Goal: Check status: Check status

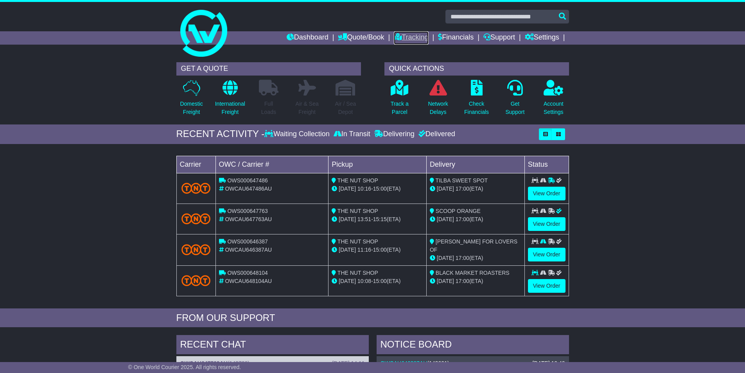
click at [410, 39] on link "Tracking" at bounding box center [411, 37] width 34 height 13
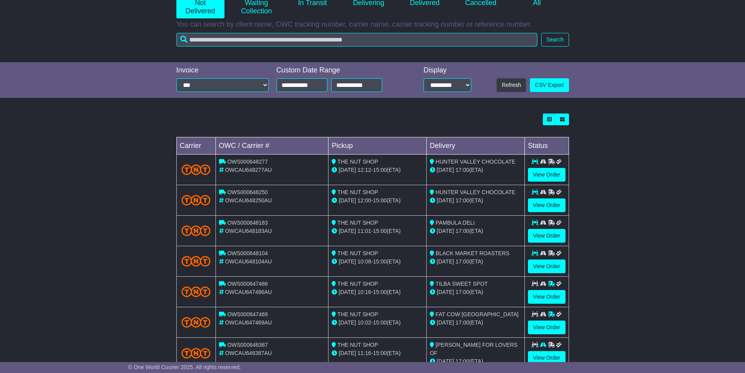
scroll to position [140, 0]
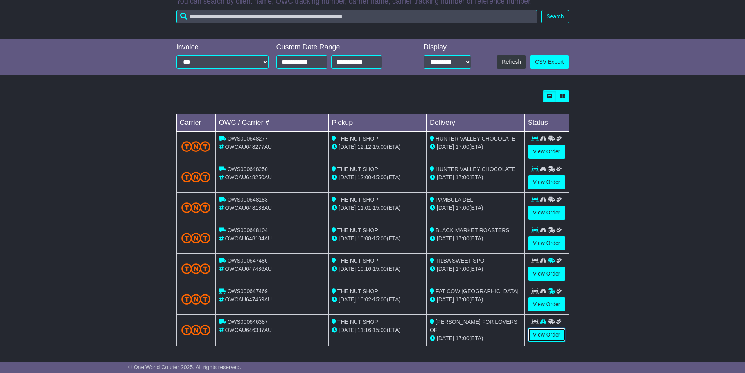
click at [558, 334] on link "View Order" at bounding box center [547, 335] width 38 height 14
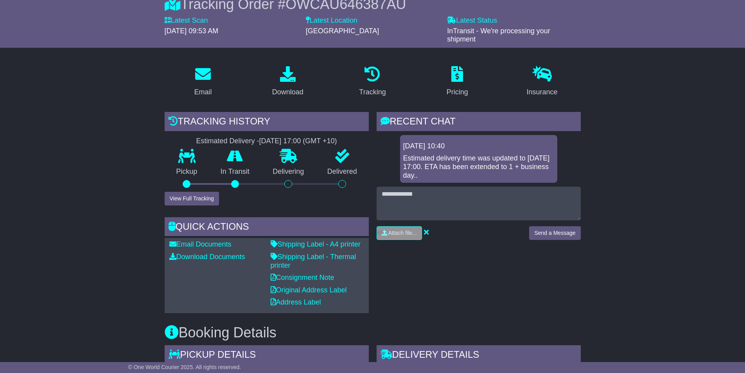
scroll to position [117, 0]
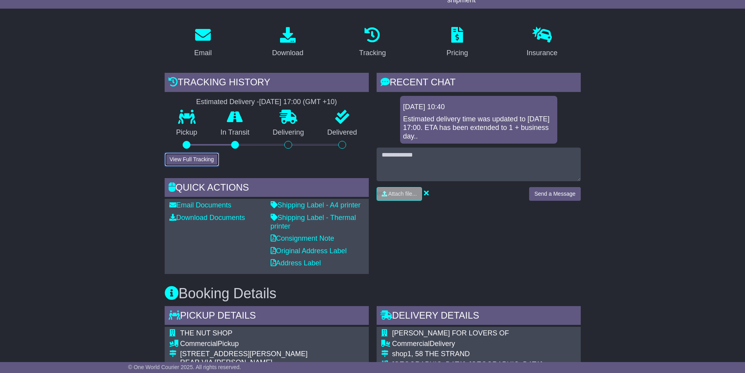
click at [184, 153] on button "View Full Tracking" at bounding box center [192, 160] width 54 height 14
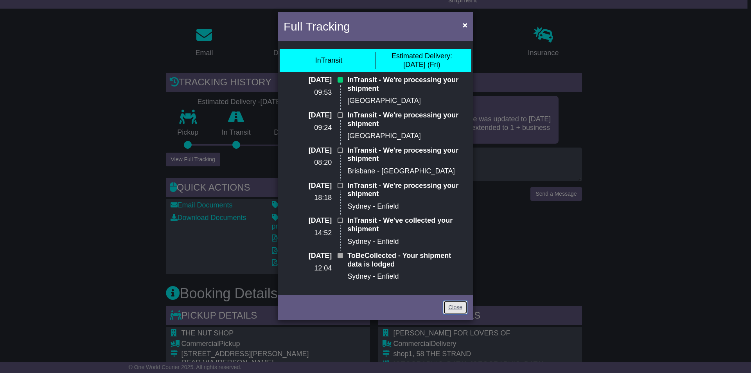
click at [445, 302] on link "Close" at bounding box center [455, 307] width 24 height 14
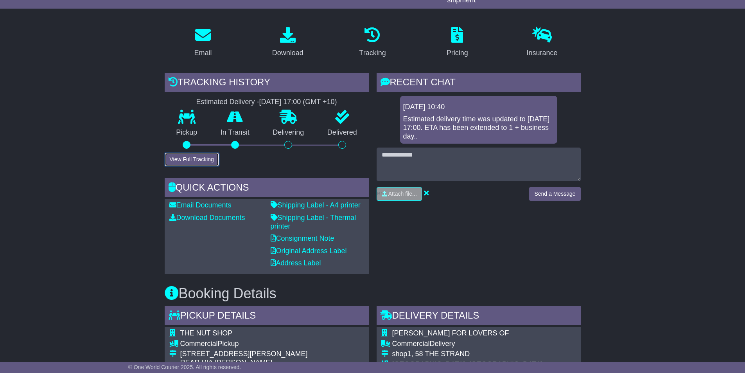
scroll to position [0, 0]
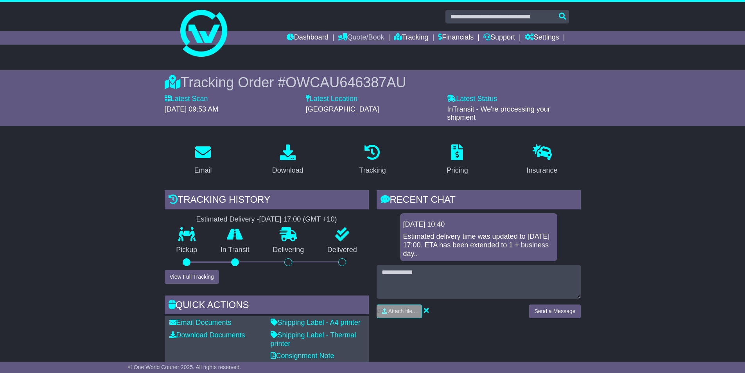
click at [360, 39] on link "Quote/Book" at bounding box center [361, 37] width 46 height 13
click at [359, 47] on div "Domestic International Saved Quotes Drafts" at bounding box center [369, 64] width 63 height 39
click at [399, 34] on link "Tracking" at bounding box center [411, 37] width 34 height 13
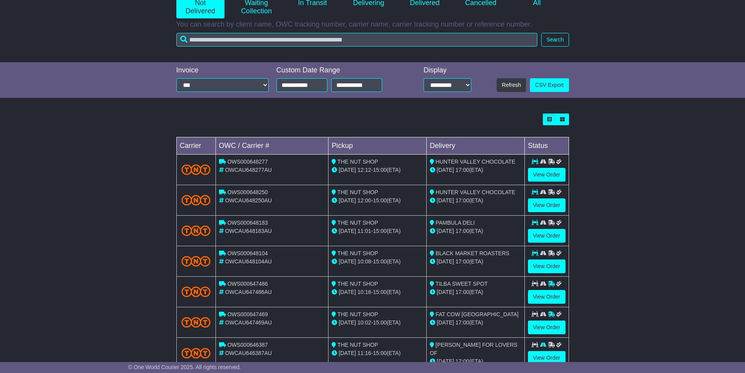
scroll to position [140, 0]
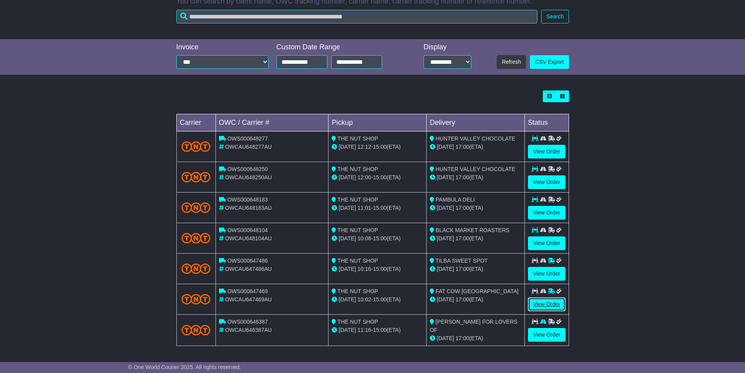
click at [554, 302] on link "View Order" at bounding box center [547, 304] width 38 height 14
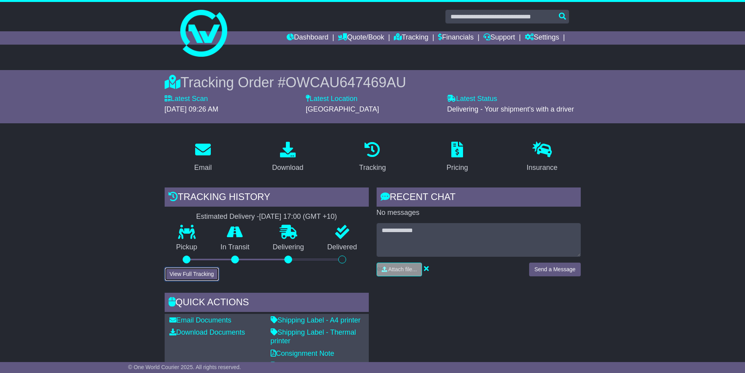
click at [205, 270] on button "View Full Tracking" at bounding box center [192, 274] width 54 height 14
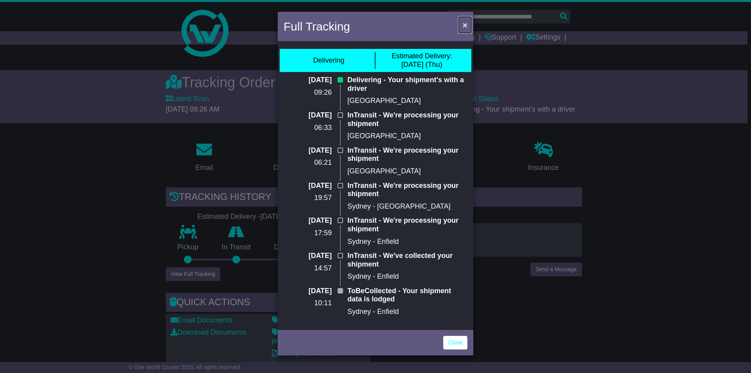
click at [462, 22] on button "×" at bounding box center [465, 25] width 13 height 16
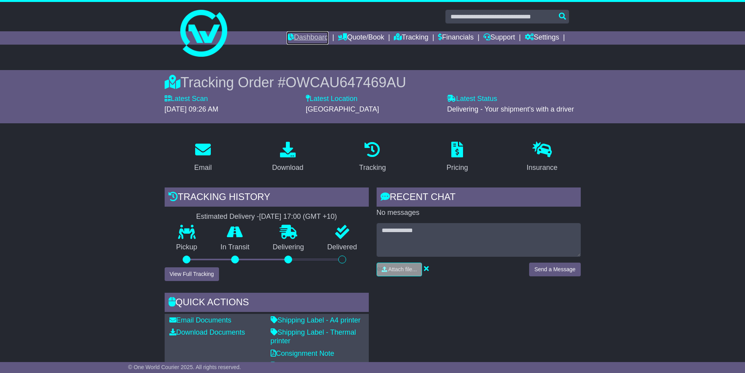
click at [310, 38] on link "Dashboard" at bounding box center [308, 37] width 42 height 13
